Goal: Task Accomplishment & Management: Use online tool/utility

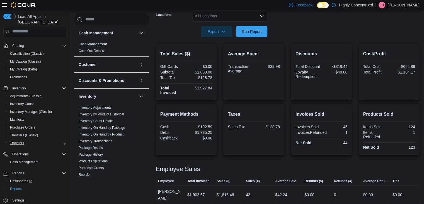
scroll to position [162, 0]
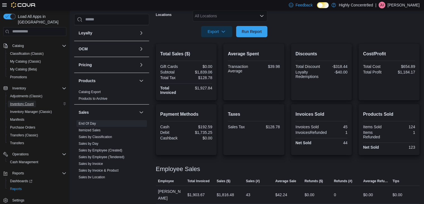
click at [25, 102] on span "Inventory Count" at bounding box center [22, 104] width 24 height 4
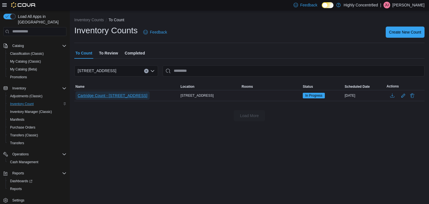
click at [134, 94] on span "Cartridge Count - [STREET_ADDRESS]" at bounding box center [113, 96] width 70 height 6
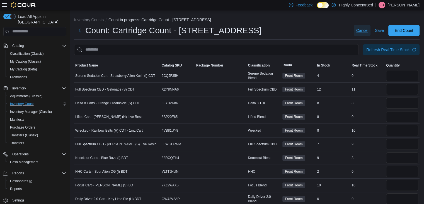
click at [365, 31] on span "Cancel" at bounding box center [362, 31] width 12 height 6
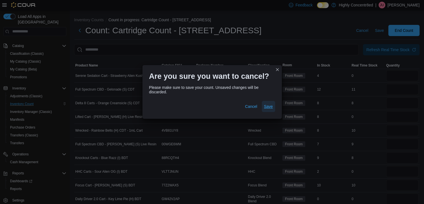
click at [269, 107] on span "Save" at bounding box center [268, 107] width 9 height 6
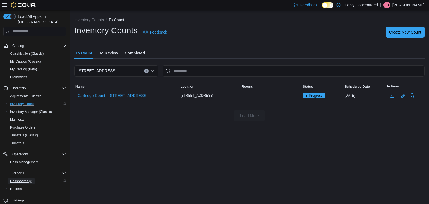
click at [25, 179] on span "Dashboards" at bounding box center [21, 181] width 22 height 4
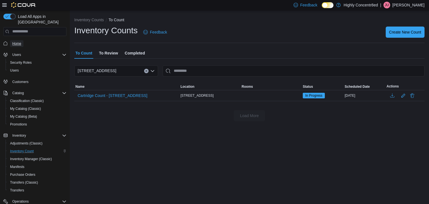
click at [22, 41] on link "Home" at bounding box center [16, 43] width 13 height 7
